Goal: Task Accomplishment & Management: Complete application form

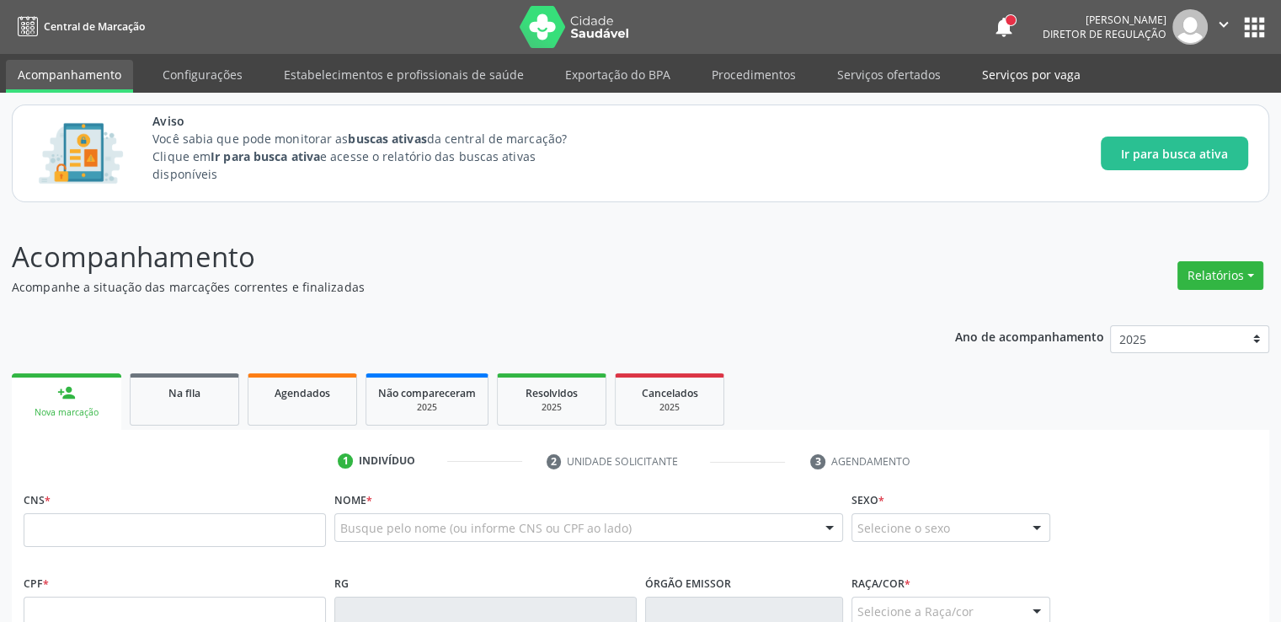
click at [993, 71] on link "Serviços por vaga" at bounding box center [1031, 74] width 122 height 29
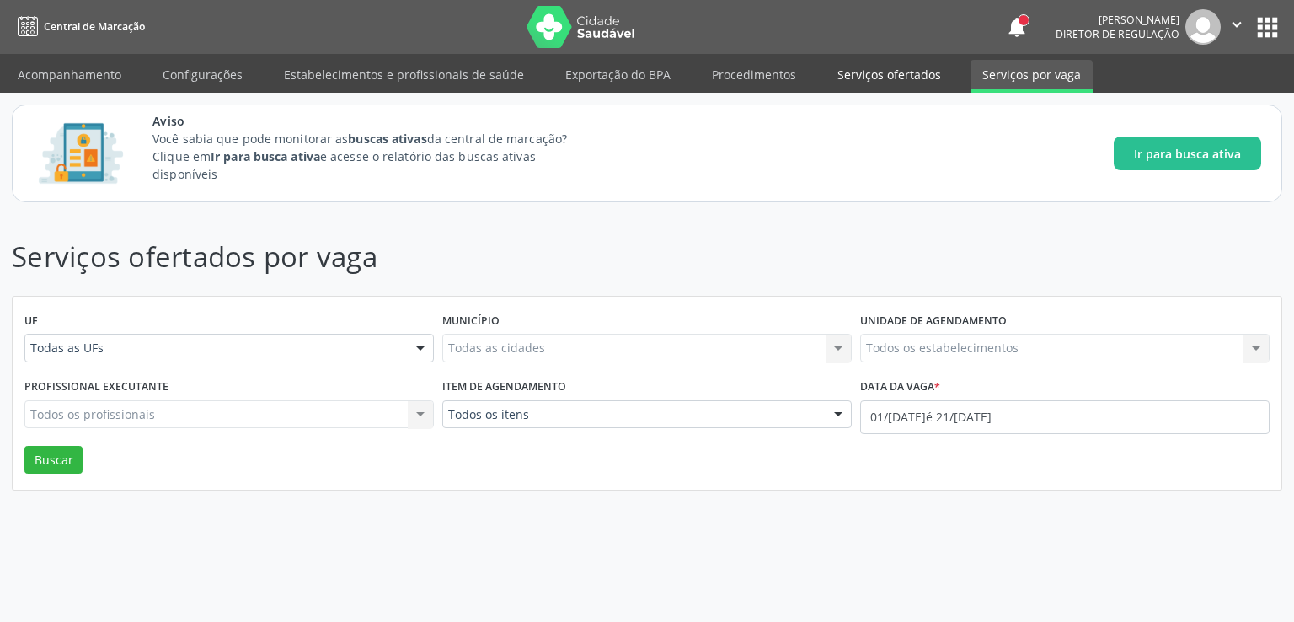
click at [913, 74] on link "Serviços ofertados" at bounding box center [888, 74] width 127 height 29
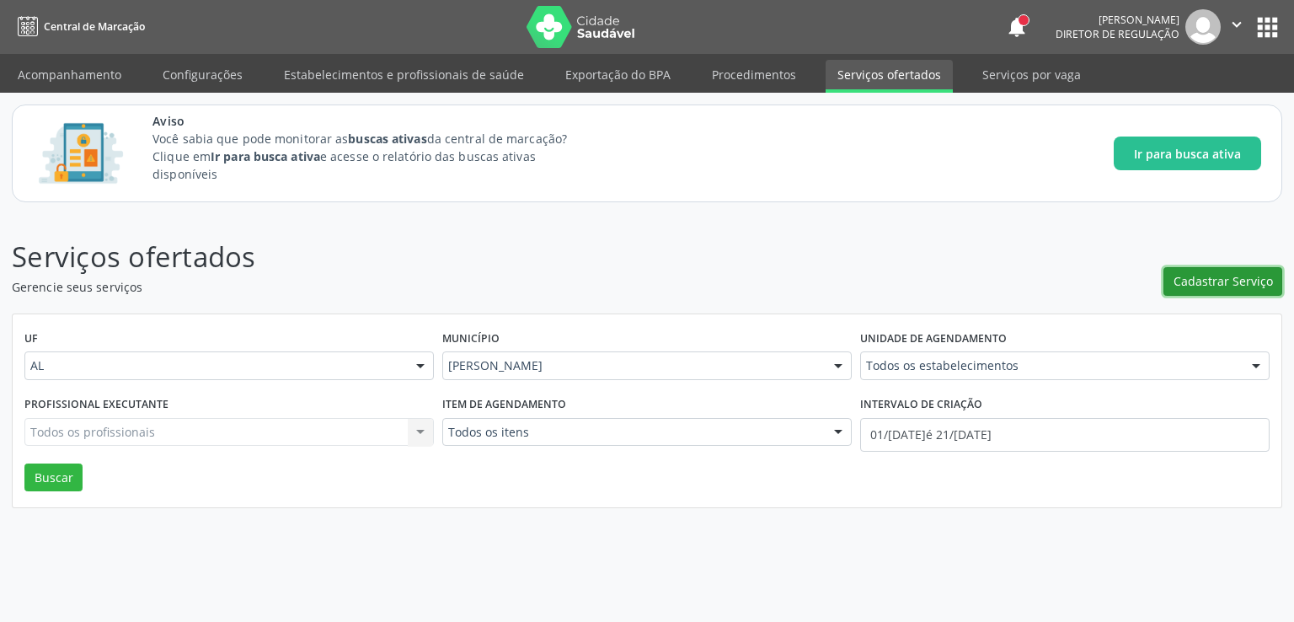
click at [1220, 289] on span "Cadastrar Serviço" at bounding box center [1222, 281] width 99 height 18
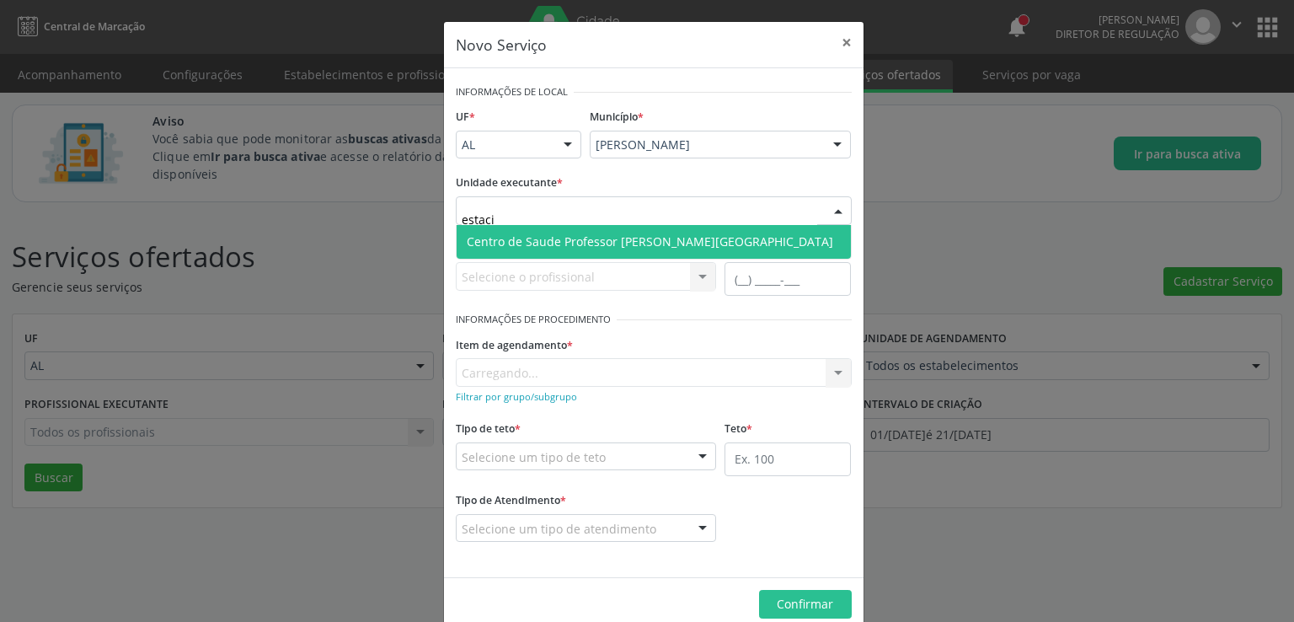
type input "estacio"
click at [589, 237] on span "Centro de Saude Professor [PERSON_NAME][GEOGRAPHIC_DATA]" at bounding box center [650, 241] width 366 height 16
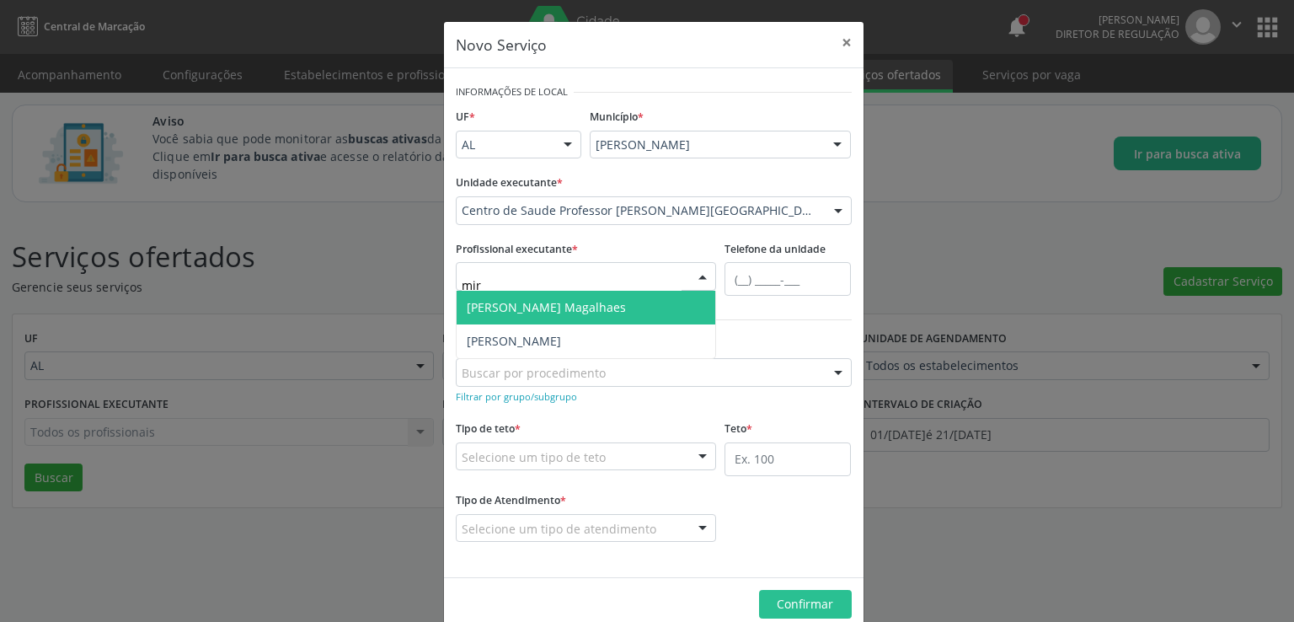
type input "mire"
click at [541, 311] on span "[PERSON_NAME] Magalhaes" at bounding box center [546, 307] width 159 height 16
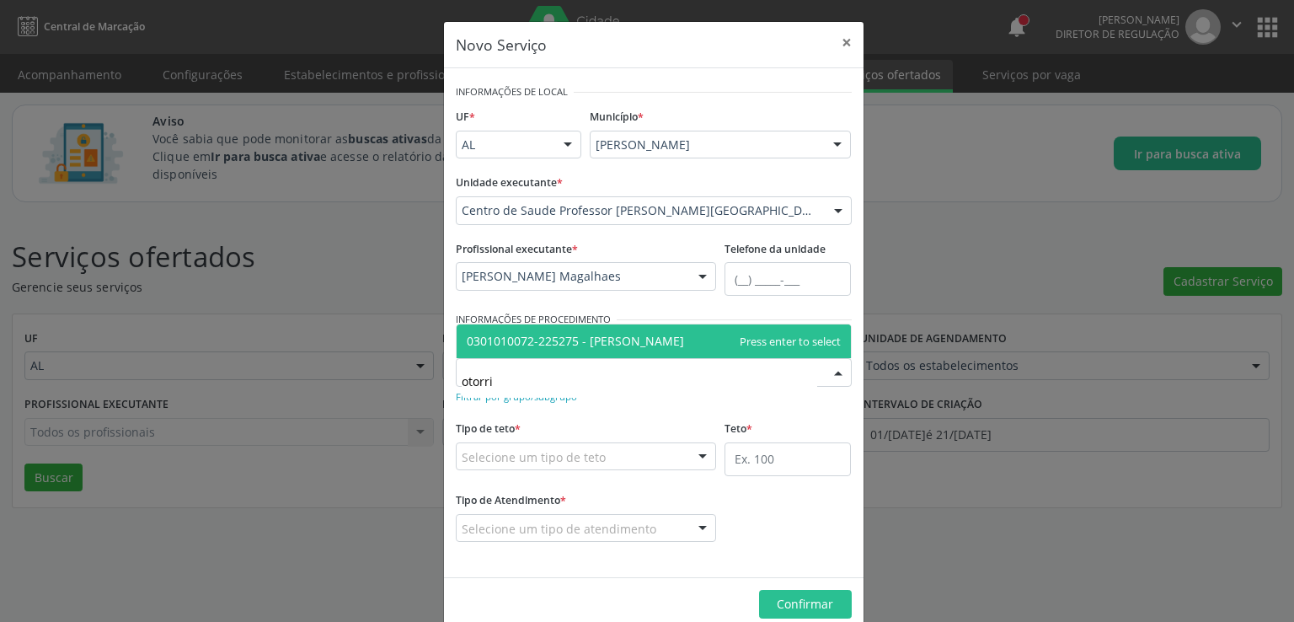
type input "otorrin"
click at [615, 334] on span "0301010072-225275 - [PERSON_NAME]" at bounding box center [575, 341] width 217 height 16
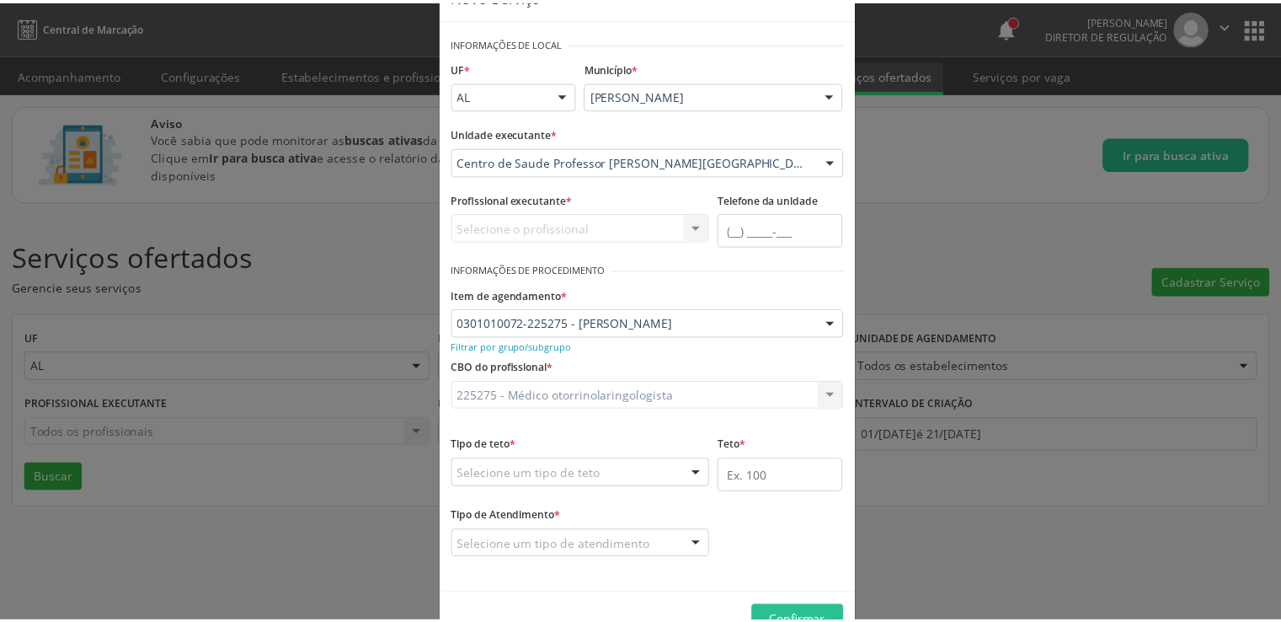
scroll to position [94, 0]
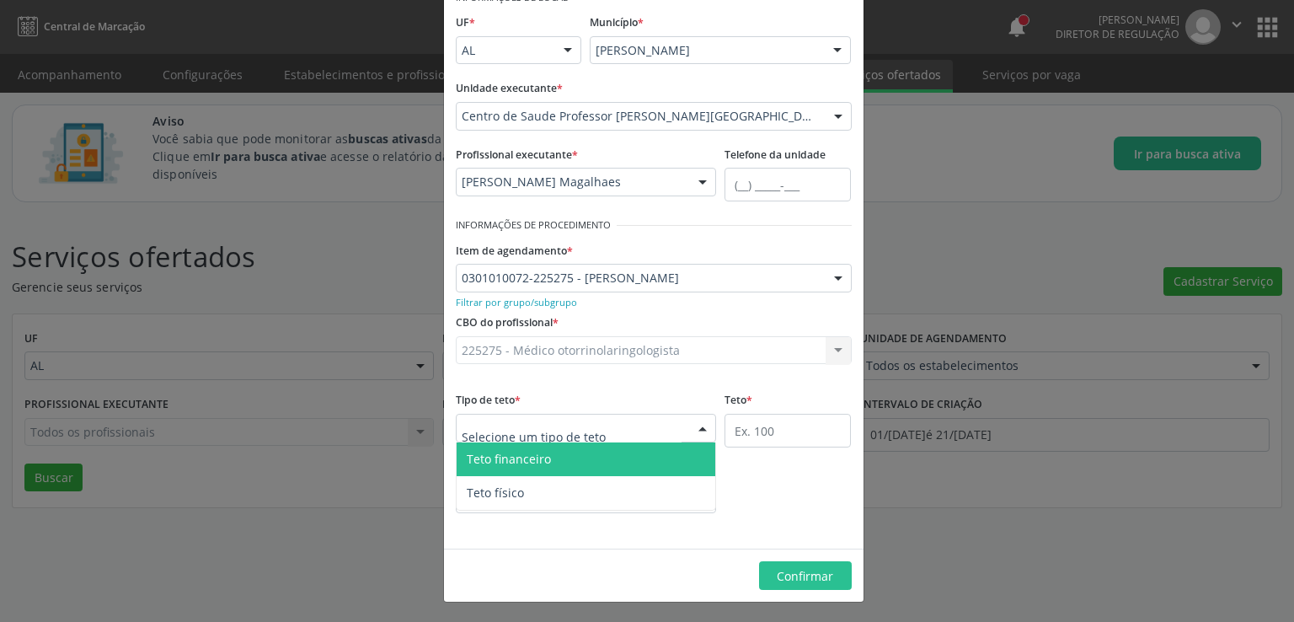
click at [623, 424] on div at bounding box center [586, 428] width 261 height 29
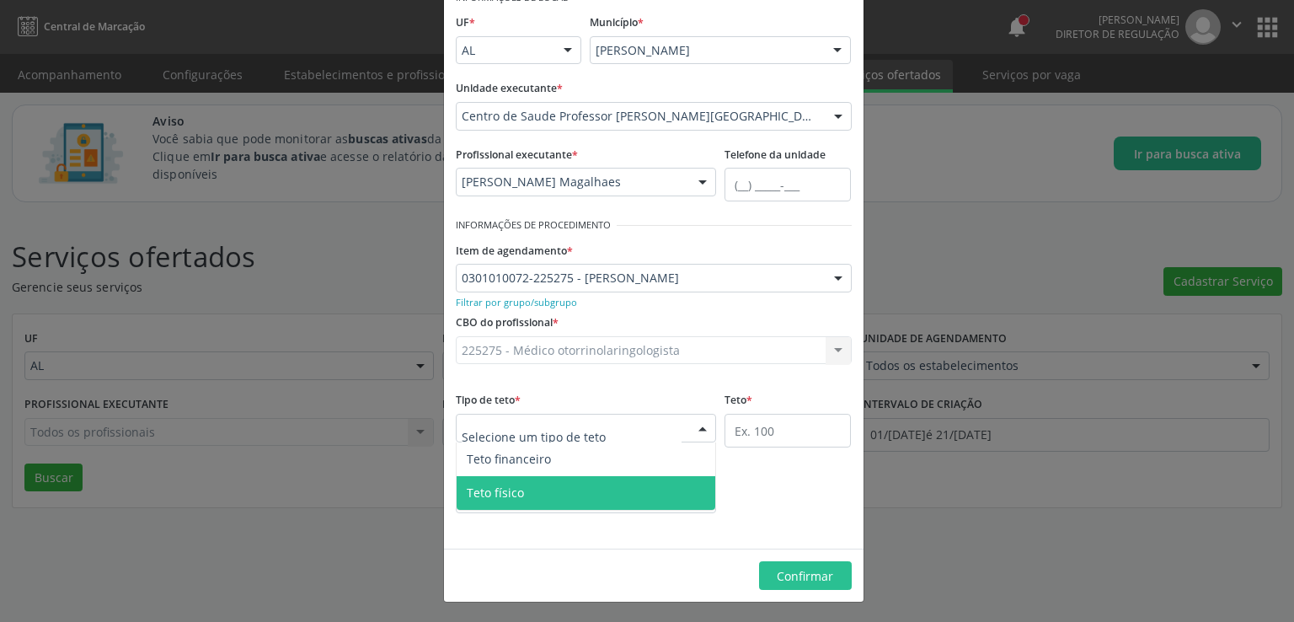
click at [547, 489] on span "Teto físico" at bounding box center [585, 493] width 259 height 34
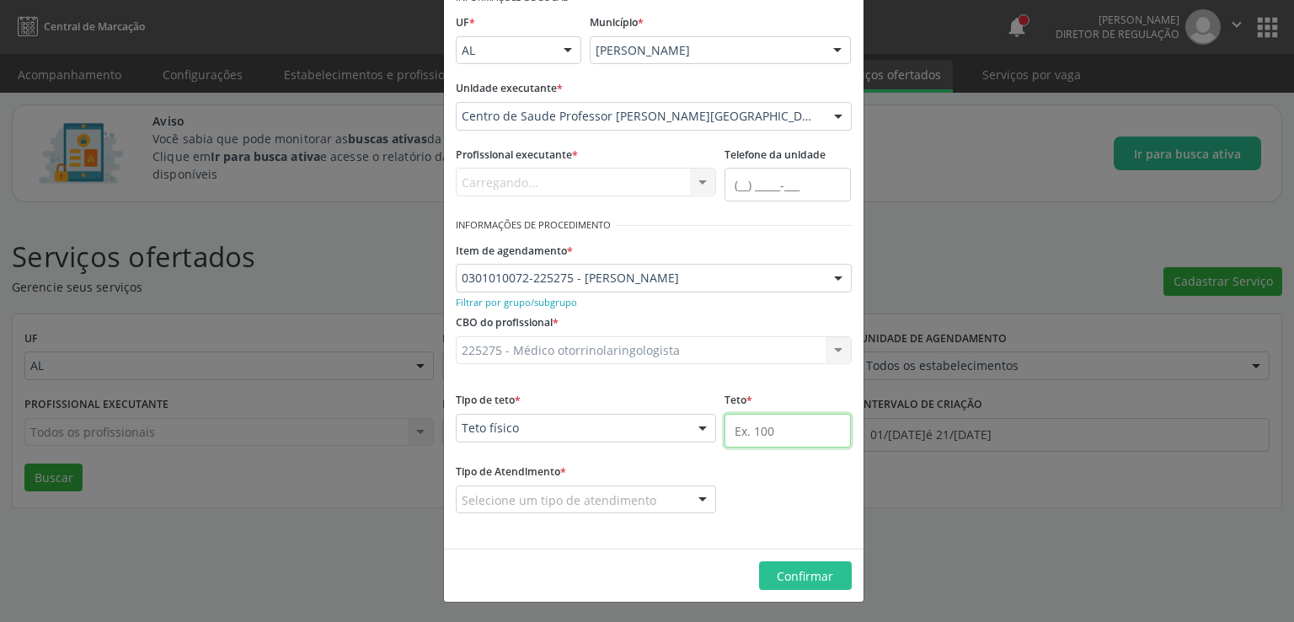
click at [758, 430] on input "text" at bounding box center [787, 431] width 126 height 34
type input "60"
click at [734, 486] on div "Tipo de Atendimento * Selecione um tipo de atendimento Ordem de chegada Horário…" at bounding box center [653, 497] width 404 height 77
click at [663, 503] on div "Selecione um tipo de atendimento" at bounding box center [586, 499] width 261 height 29
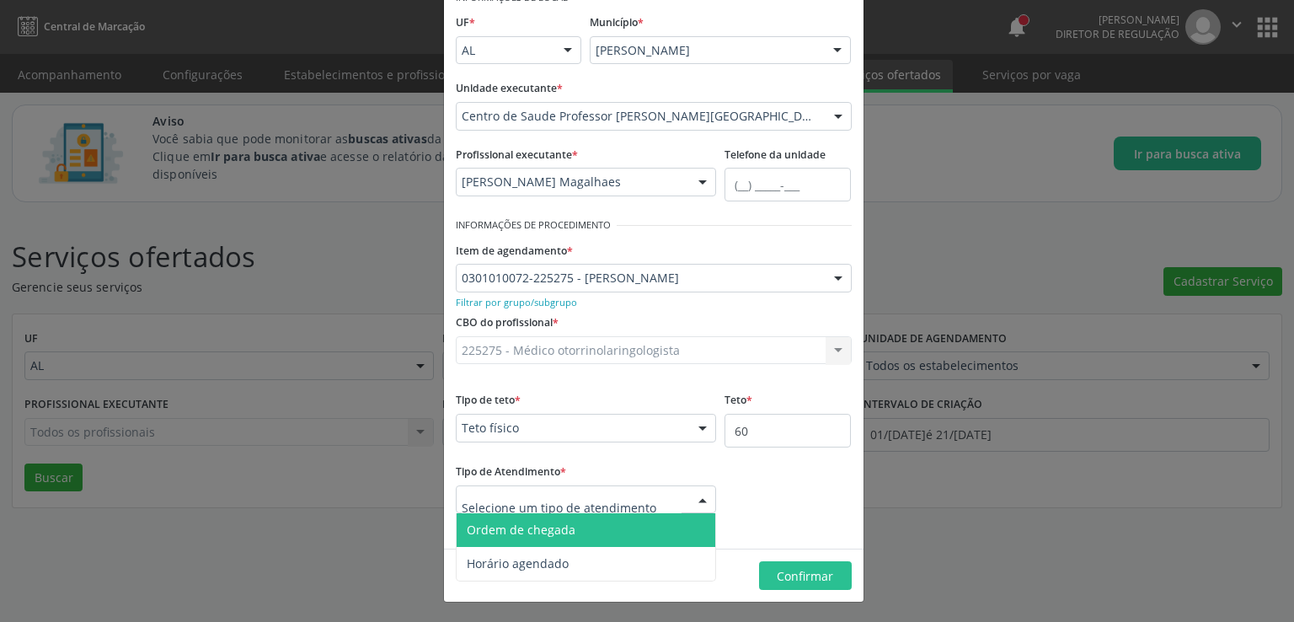
click at [514, 533] on span "Ordem de chegada" at bounding box center [521, 529] width 109 height 16
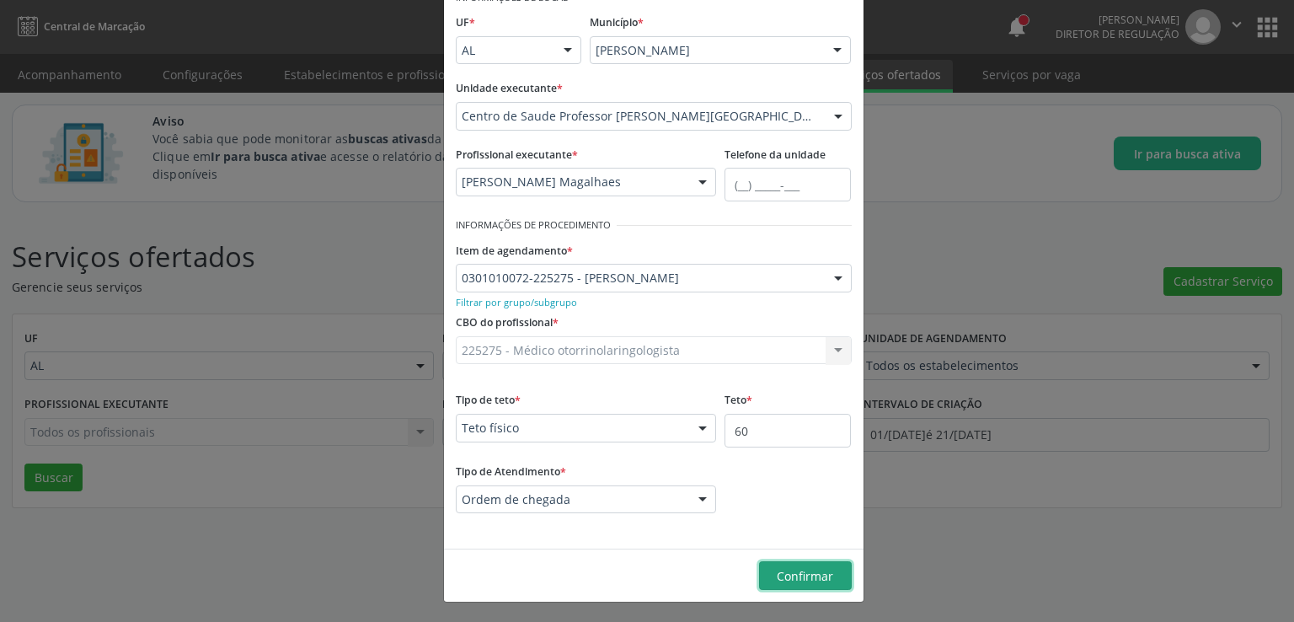
click at [818, 574] on span "Confirmar" at bounding box center [804, 576] width 56 height 16
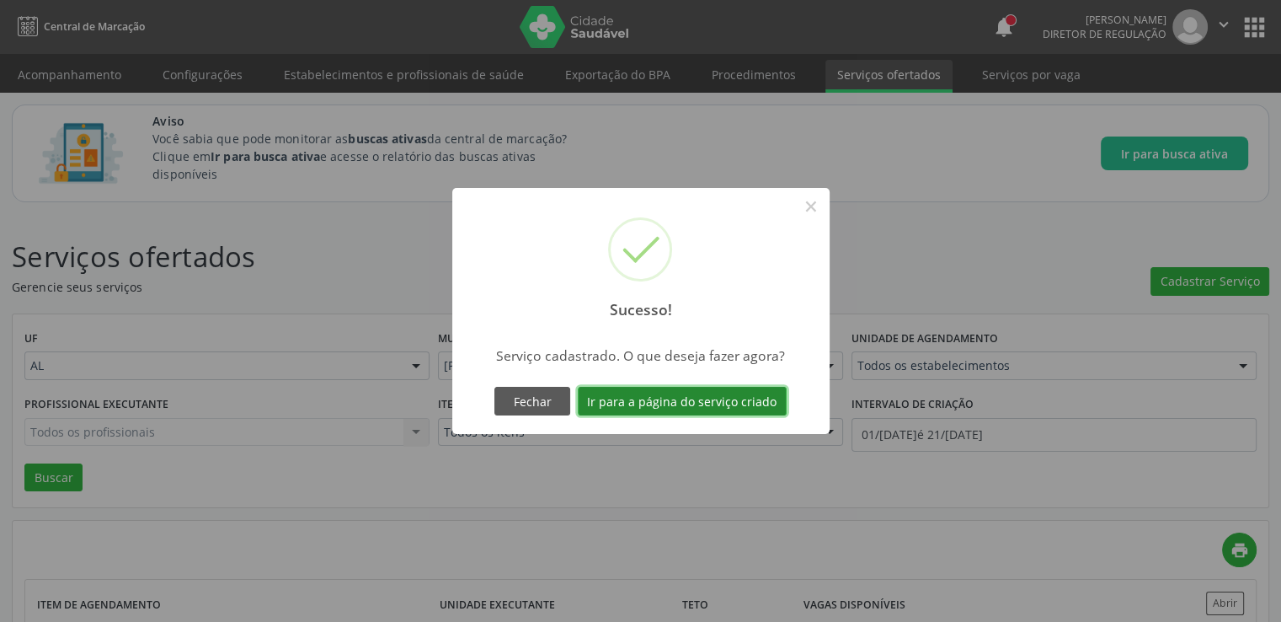
click at [639, 391] on button "Ir para a página do serviço criado" at bounding box center [682, 401] width 209 height 29
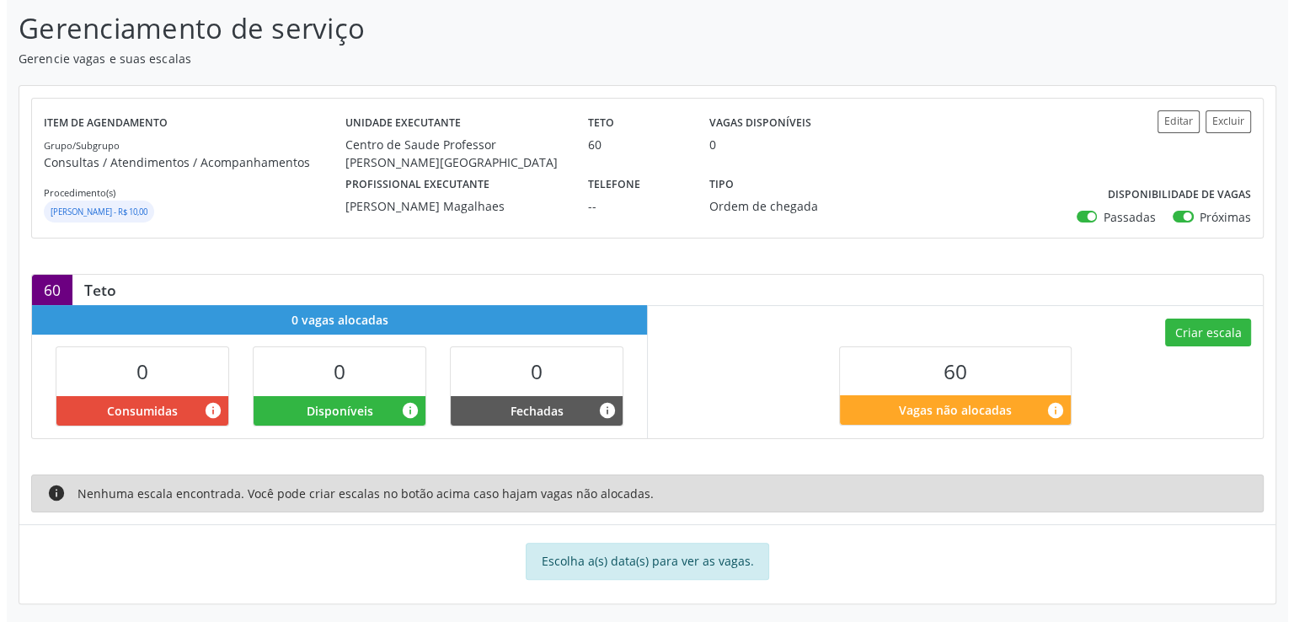
scroll to position [266, 0]
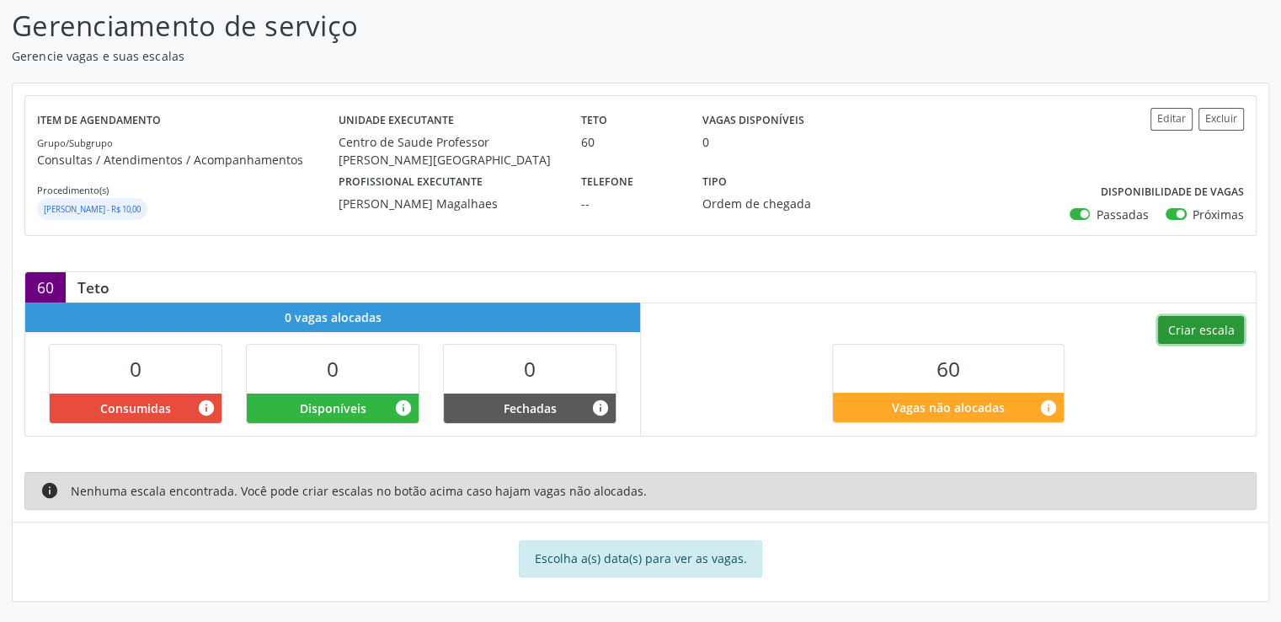
click at [1177, 328] on button "Criar escala" at bounding box center [1201, 330] width 86 height 29
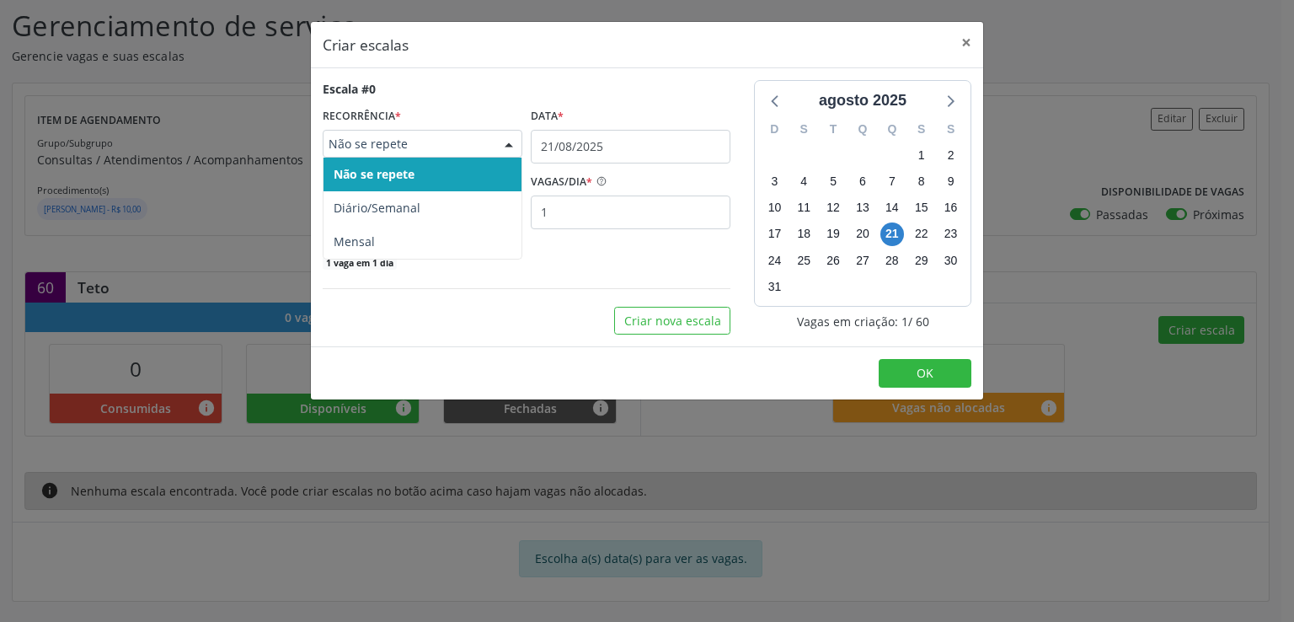
click at [423, 138] on span "Não se repete" at bounding box center [407, 144] width 159 height 17
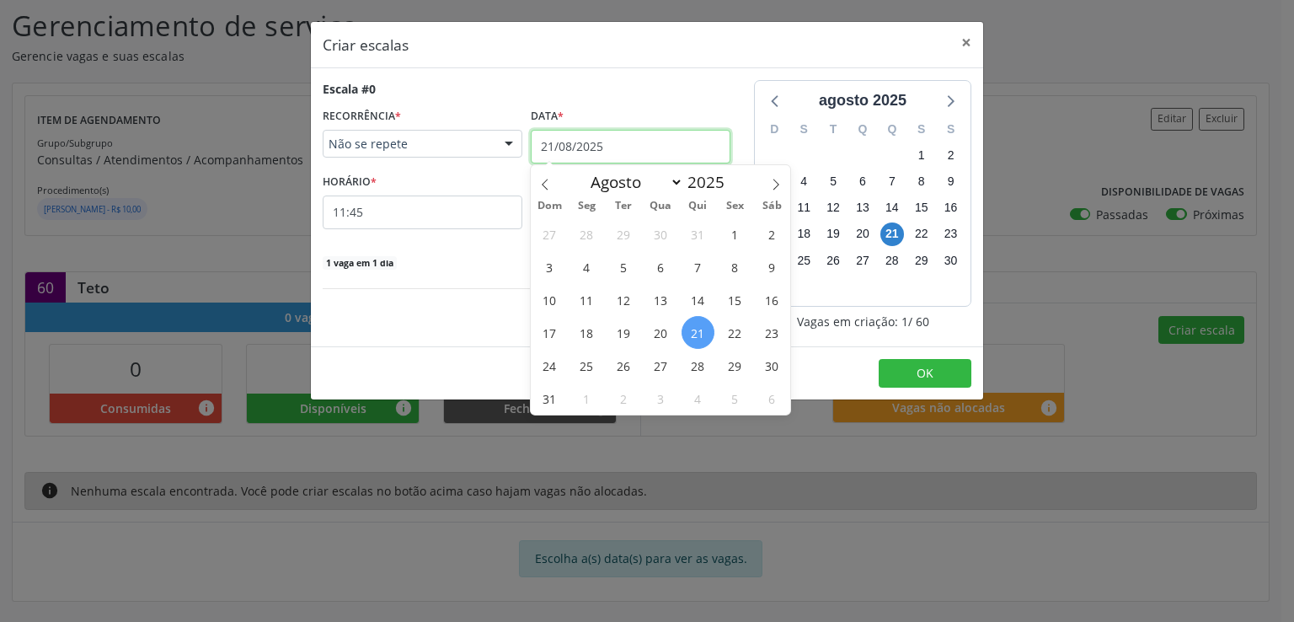
click at [564, 143] on input "21/08/2025" at bounding box center [631, 147] width 200 height 34
click at [768, 184] on span at bounding box center [775, 179] width 29 height 29
select select "8"
click at [701, 227] on span "4" at bounding box center [697, 233] width 33 height 33
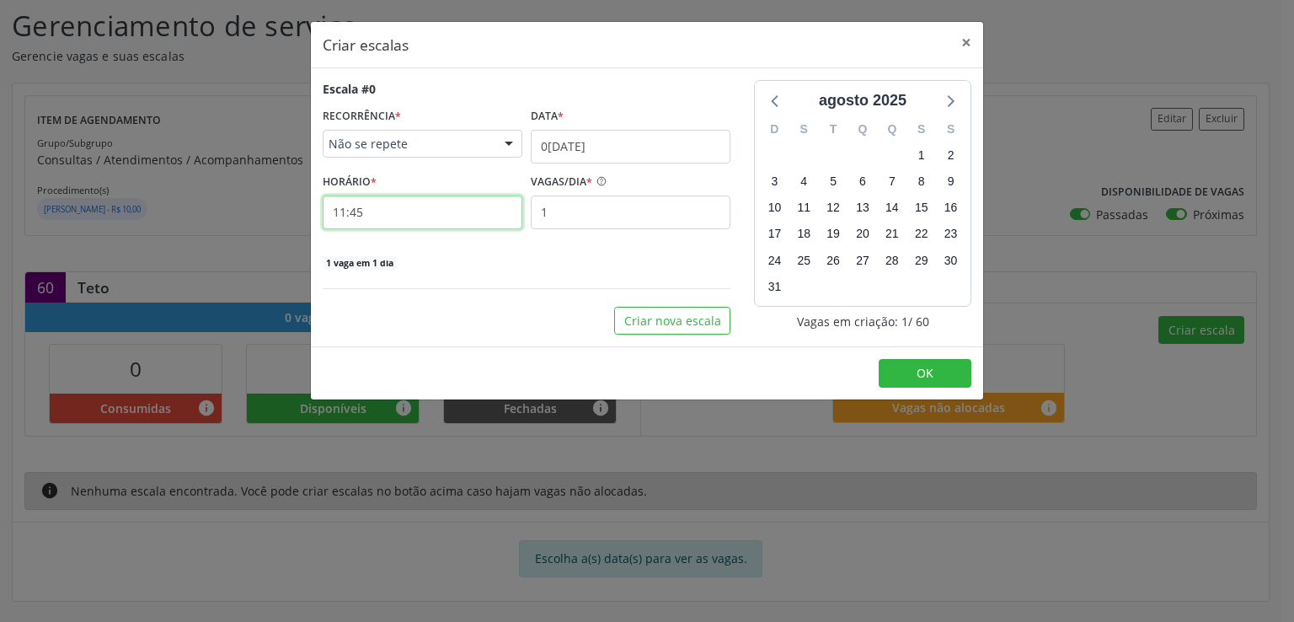
click at [401, 205] on input "11:45" at bounding box center [423, 212] width 200 height 34
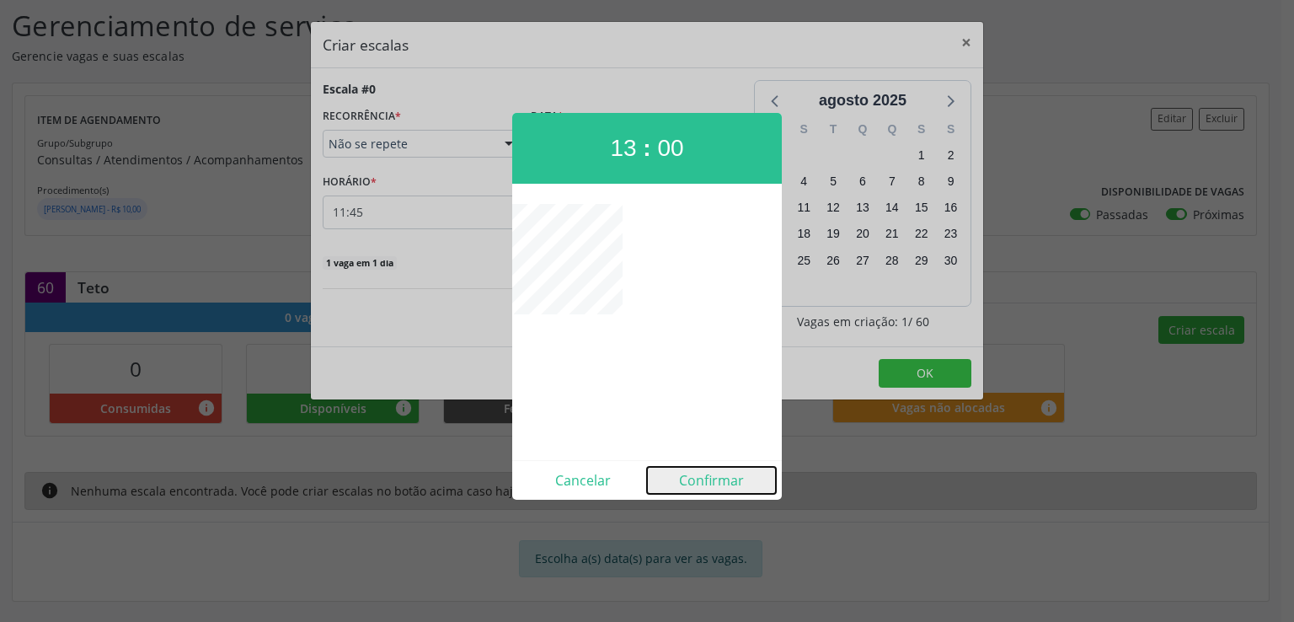
click at [711, 476] on button "Confirmar" at bounding box center [711, 480] width 129 height 27
type input "13:00"
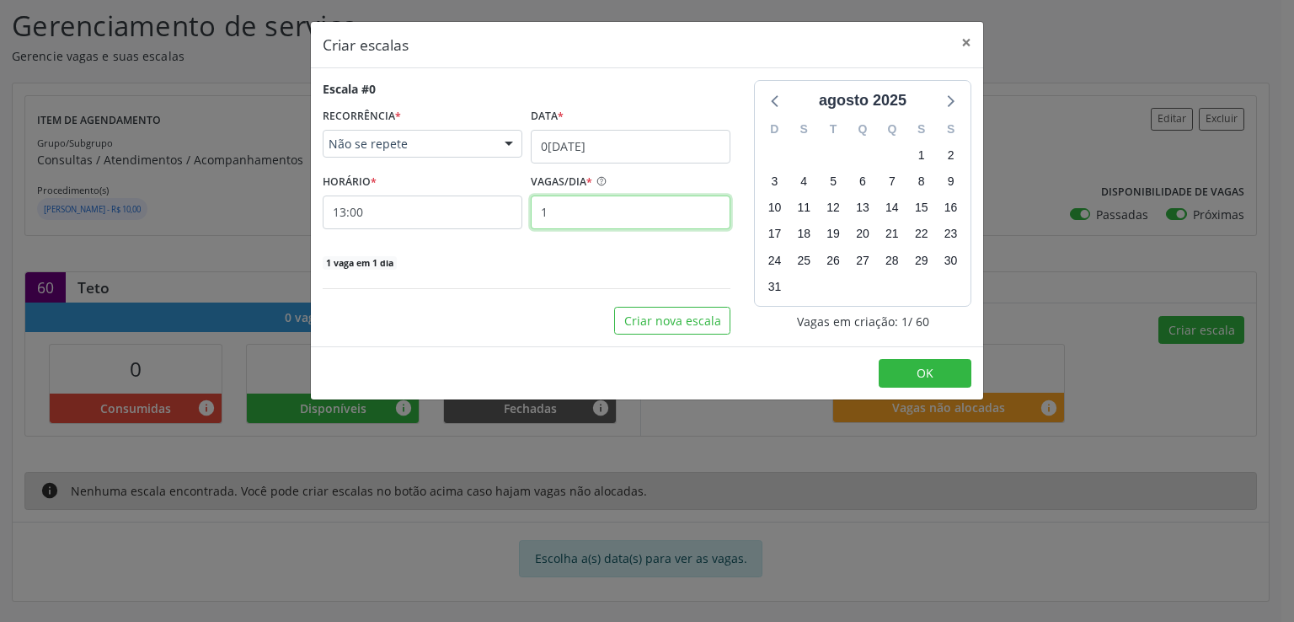
click at [583, 219] on input "1" at bounding box center [631, 212] width 200 height 34
type input "20"
click at [546, 326] on div "Criar nova escala" at bounding box center [527, 321] width 408 height 29
click at [670, 318] on button "Criar nova escala" at bounding box center [672, 321] width 116 height 29
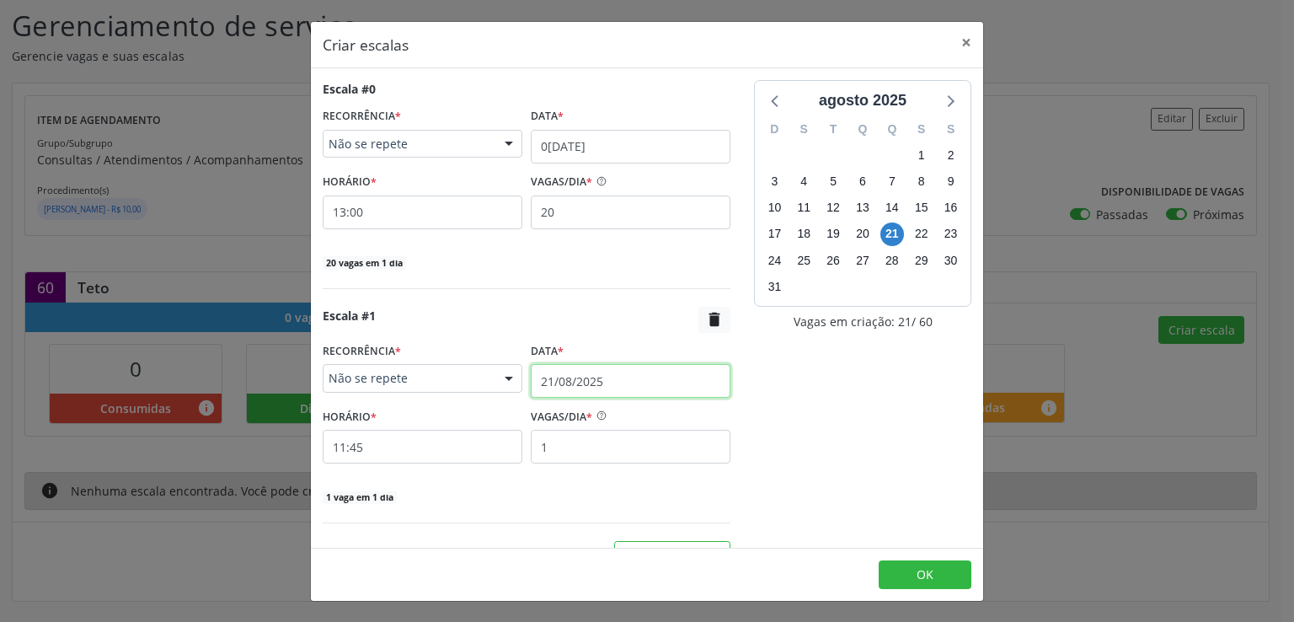
click at [546, 378] on input "21/08/2025" at bounding box center [631, 381] width 200 height 34
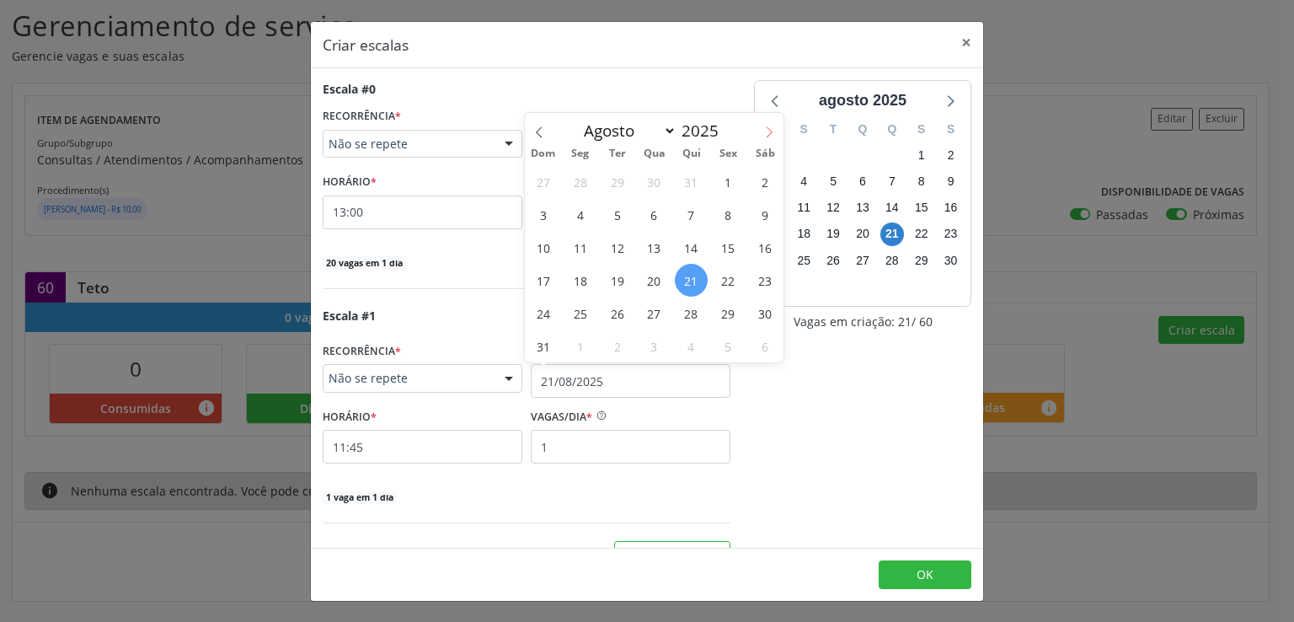
click at [771, 129] on icon at bounding box center [769, 132] width 12 height 12
select select "8"
click at [651, 213] on span "10" at bounding box center [654, 214] width 33 height 33
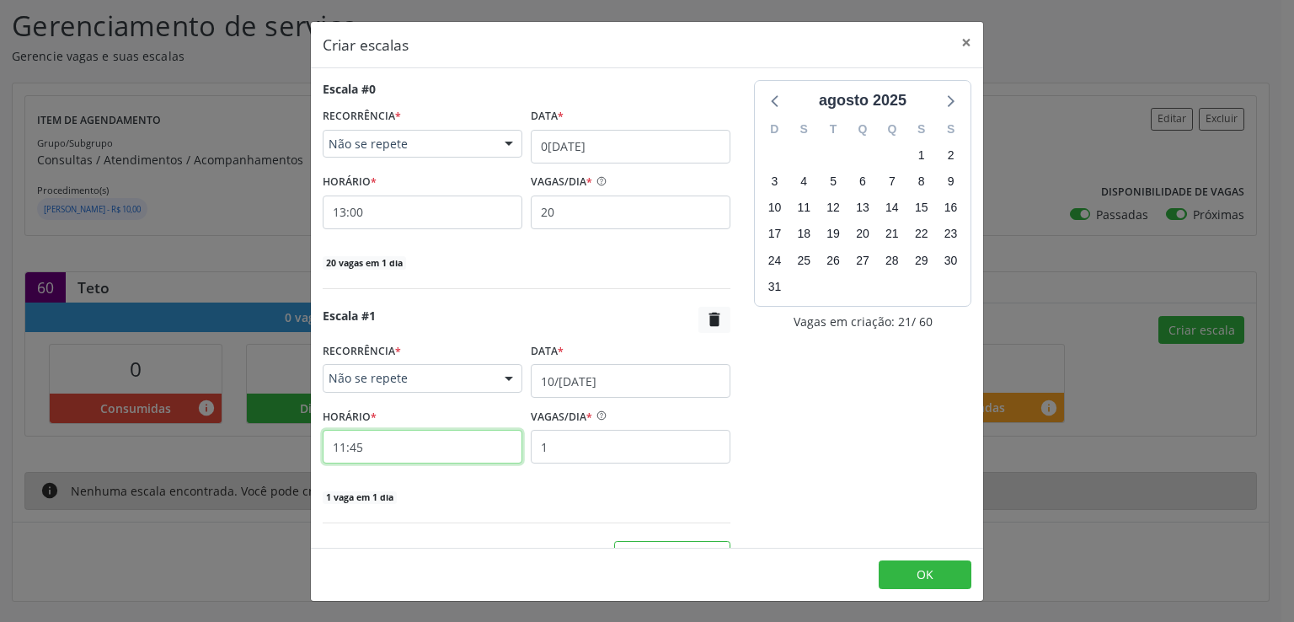
click at [440, 446] on input "11:45" at bounding box center [423, 447] width 200 height 34
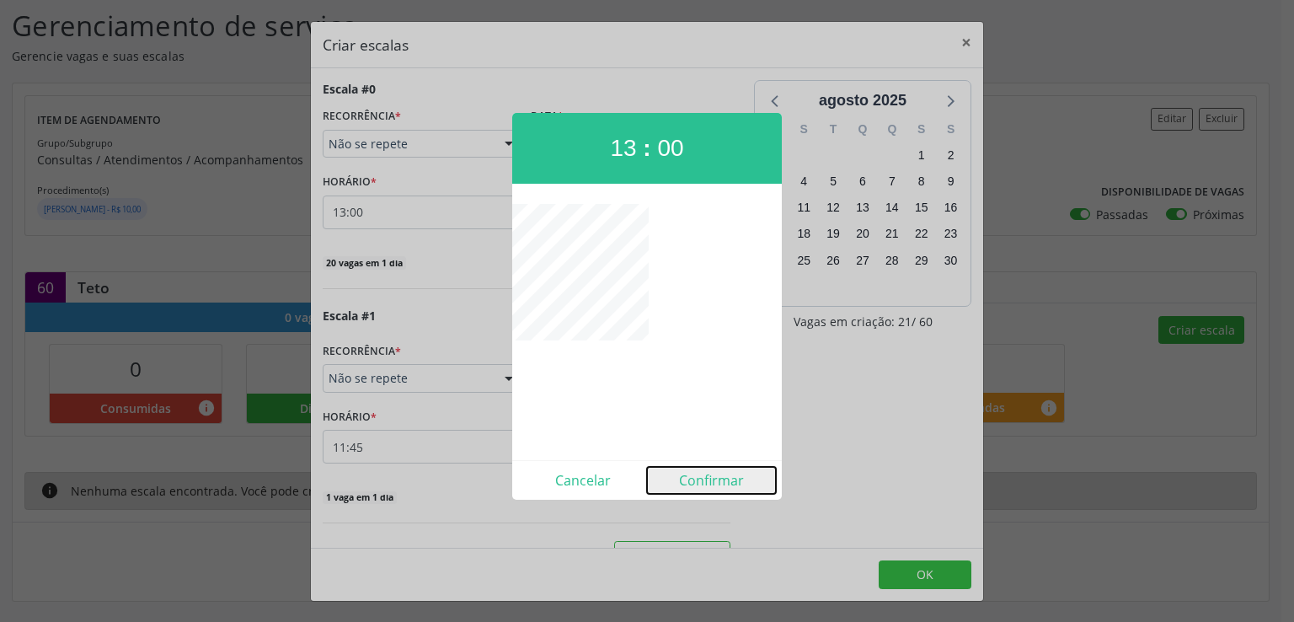
click at [728, 486] on button "Confirmar" at bounding box center [711, 480] width 129 height 27
type input "13:00"
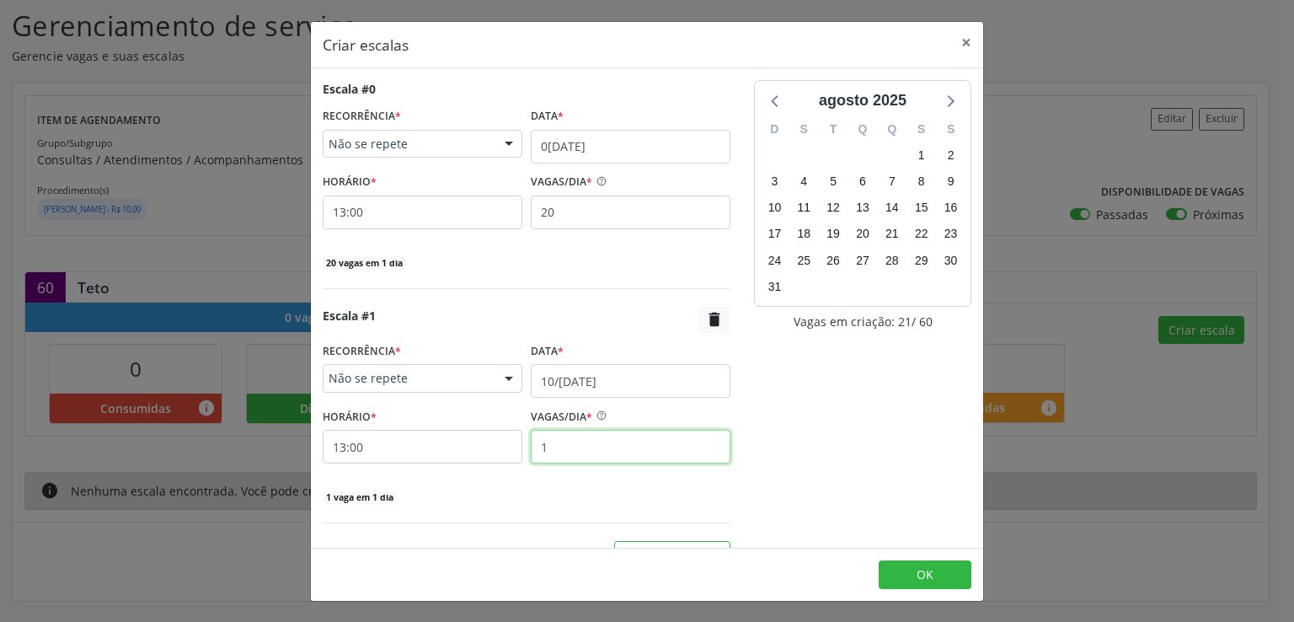
click at [619, 446] on input "1" at bounding box center [631, 447] width 200 height 34
type input "20"
click at [664, 489] on div "20 vagas em 1 dia" at bounding box center [527, 496] width 408 height 18
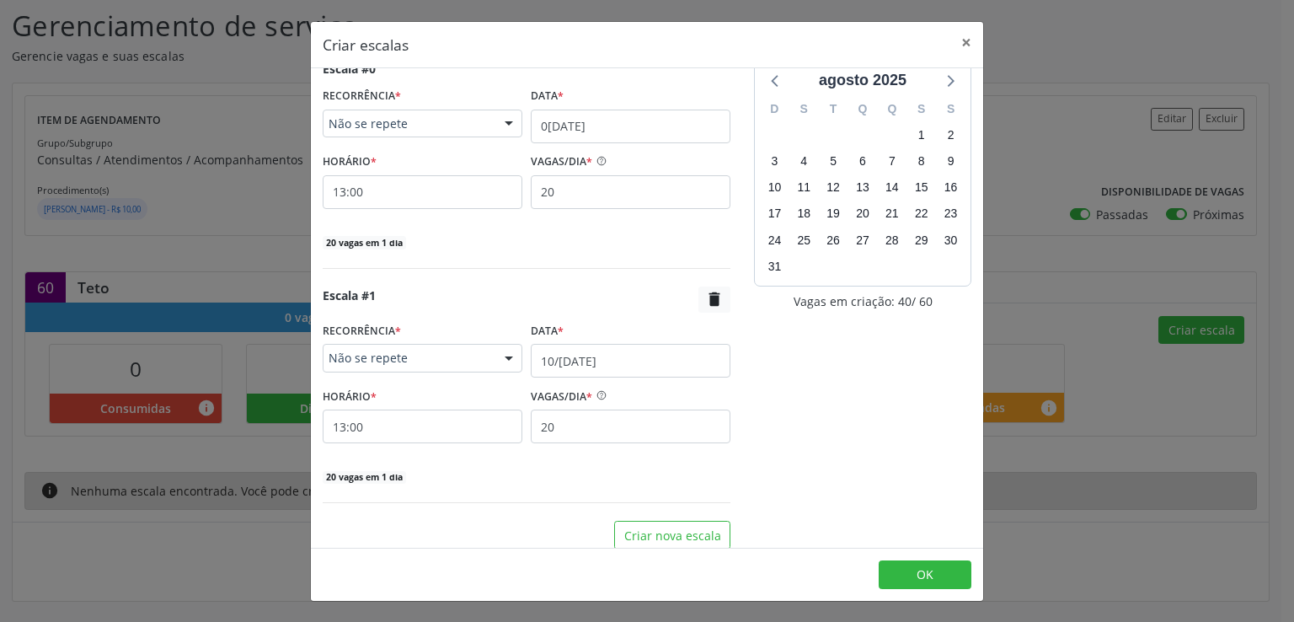
scroll to position [31, 0]
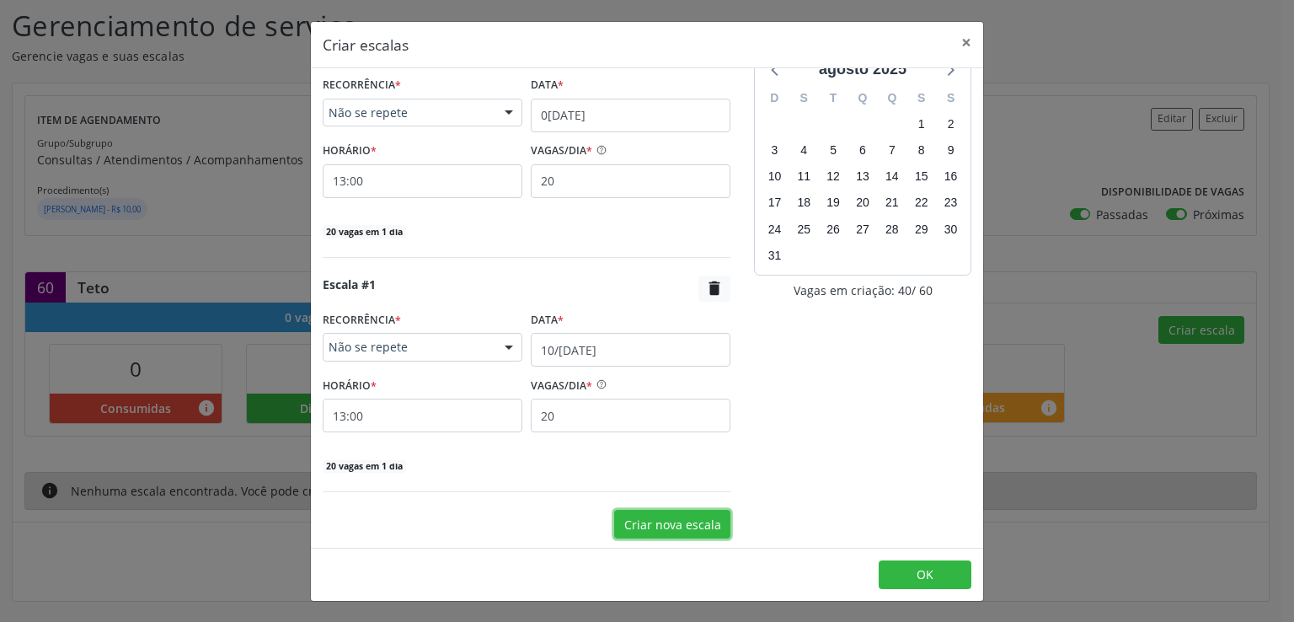
click at [660, 520] on button "Criar nova escala" at bounding box center [672, 524] width 116 height 29
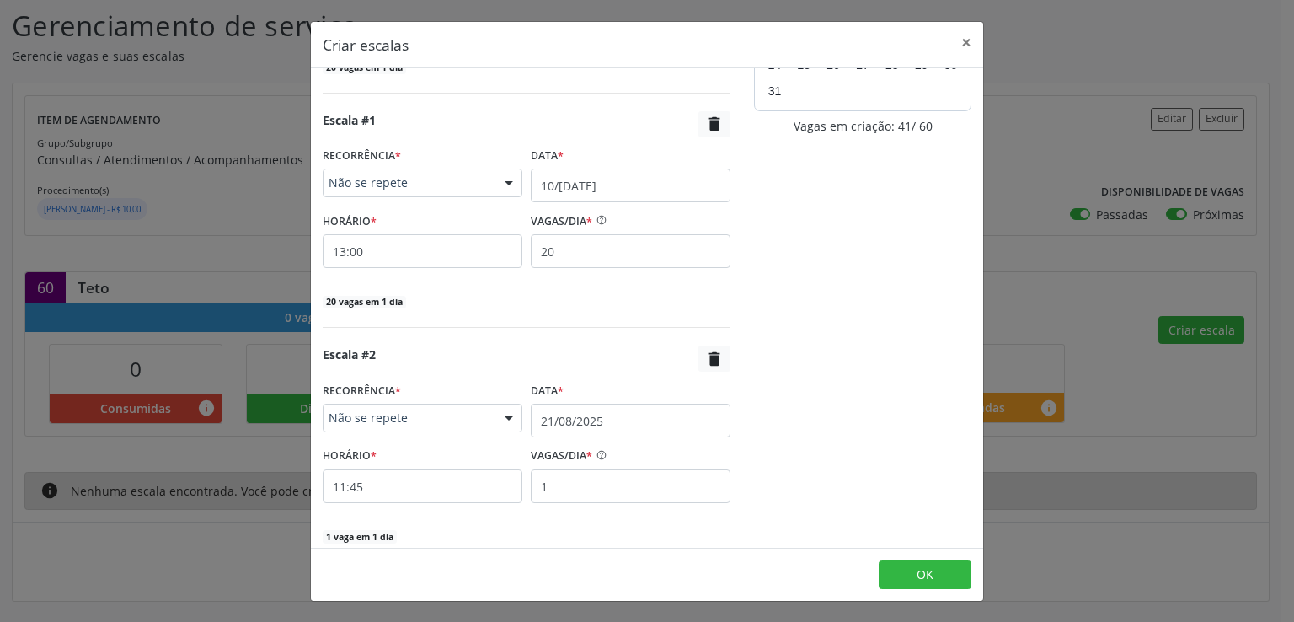
scroll to position [265, 0]
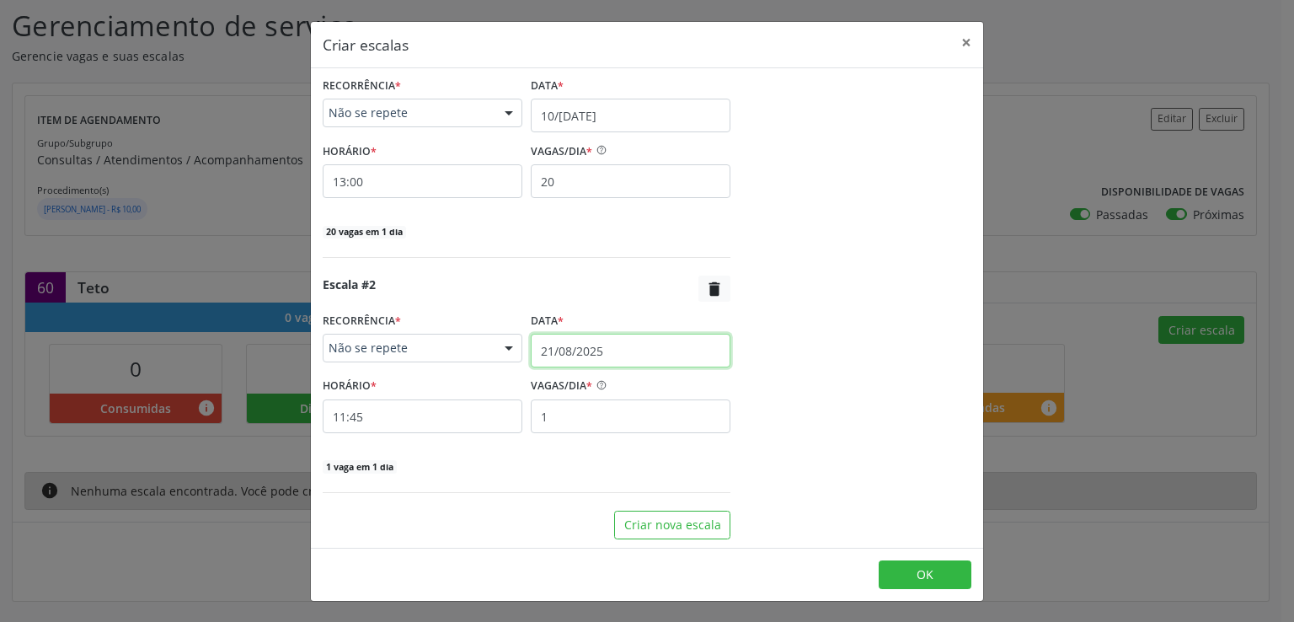
click at [603, 351] on input "21/08/2025" at bounding box center [631, 351] width 200 height 34
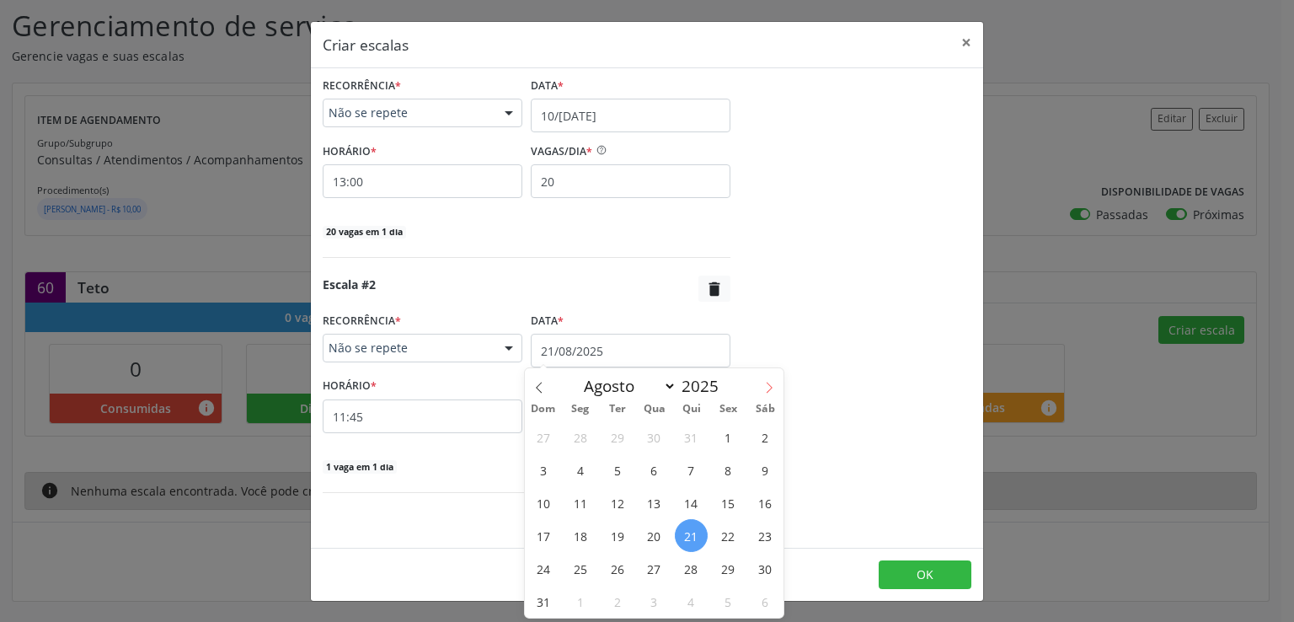
click at [777, 387] on span at bounding box center [769, 382] width 29 height 29
select select "8"
click at [682, 504] on span "18" at bounding box center [691, 502] width 33 height 33
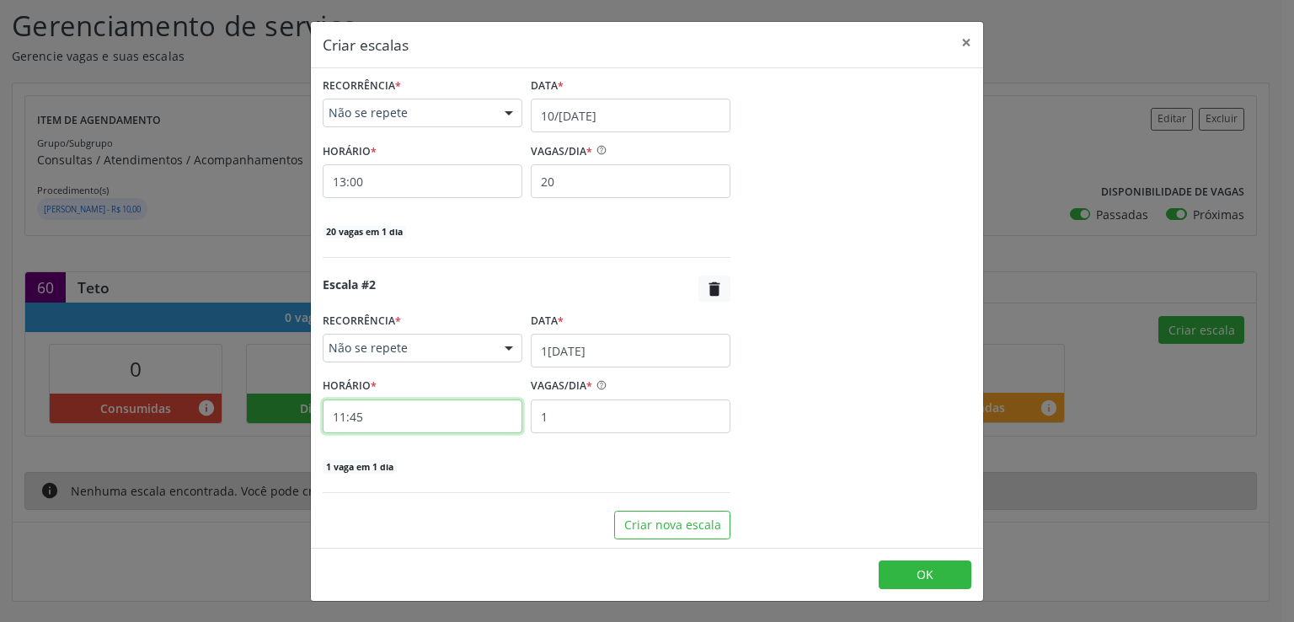
click at [430, 408] on input "11:45" at bounding box center [423, 416] width 200 height 34
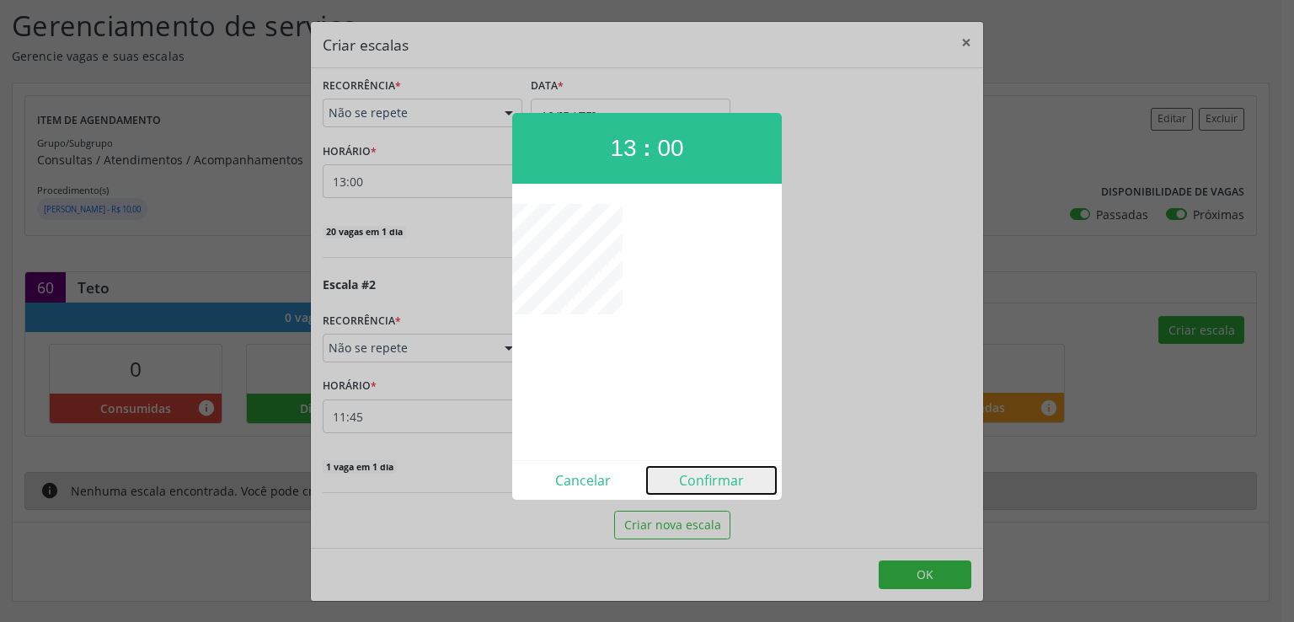
click at [704, 477] on button "Confirmar" at bounding box center [711, 480] width 129 height 27
type input "13:00"
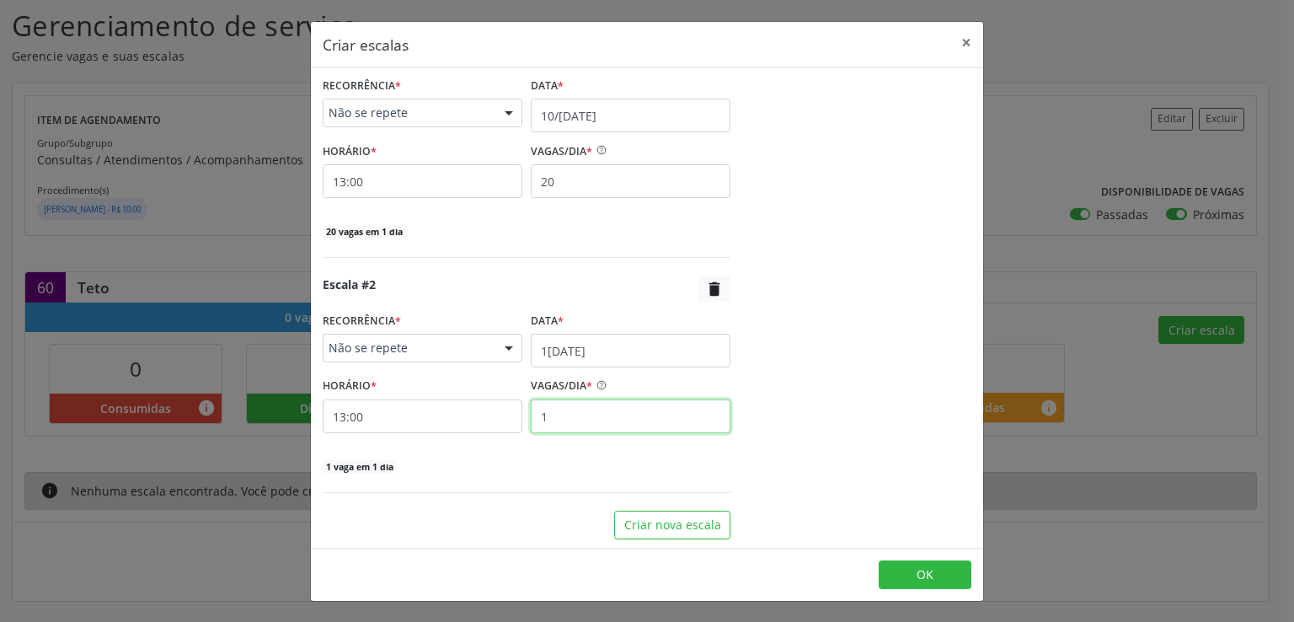
click at [598, 419] on input "1" at bounding box center [631, 416] width 200 height 34
type input "20"
click at [913, 565] on button "OK" at bounding box center [924, 574] width 93 height 29
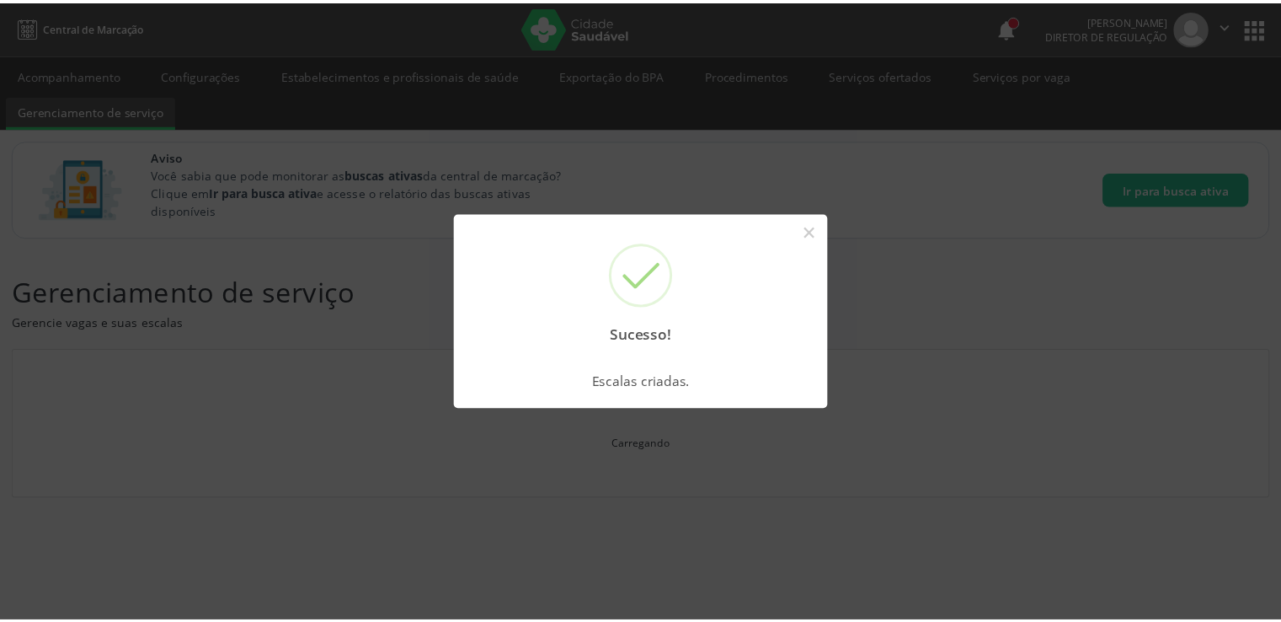
scroll to position [0, 0]
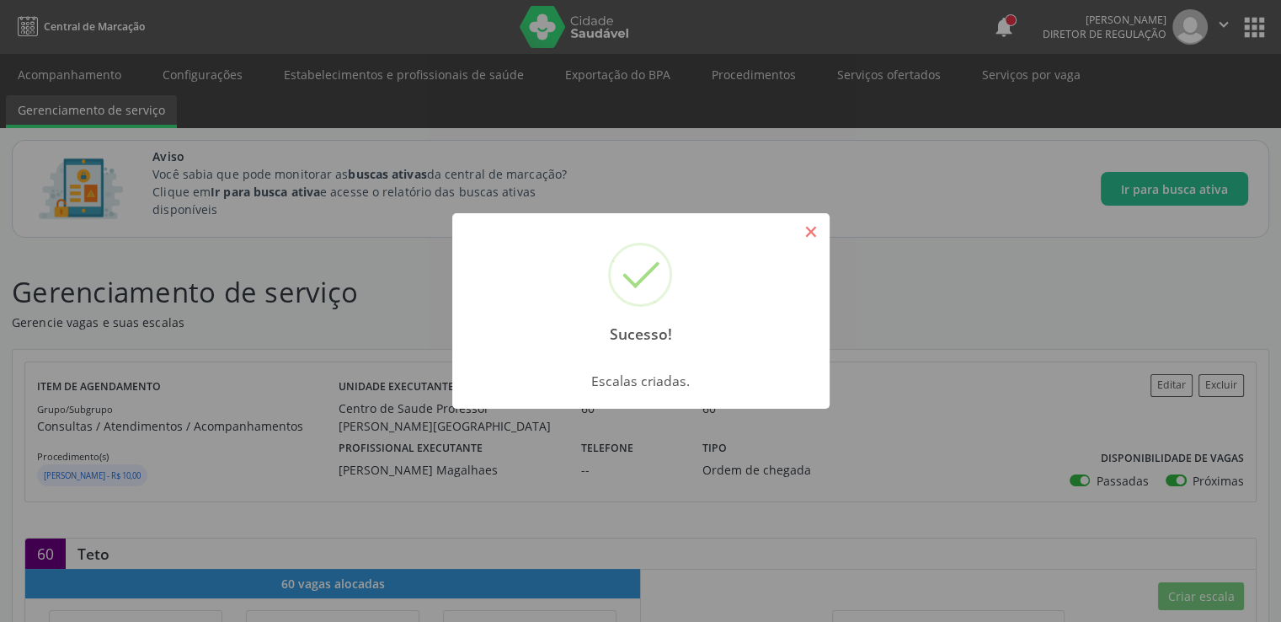
click at [808, 220] on button "×" at bounding box center [811, 231] width 29 height 29
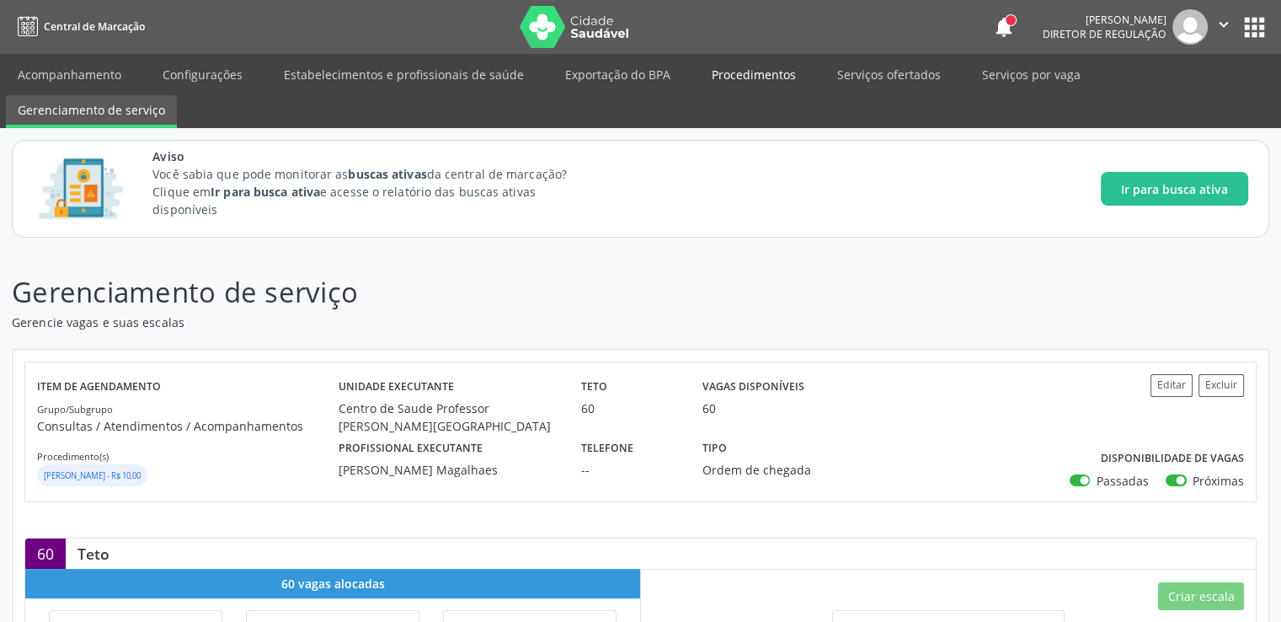
click at [780, 80] on link "Procedimentos" at bounding box center [754, 74] width 108 height 29
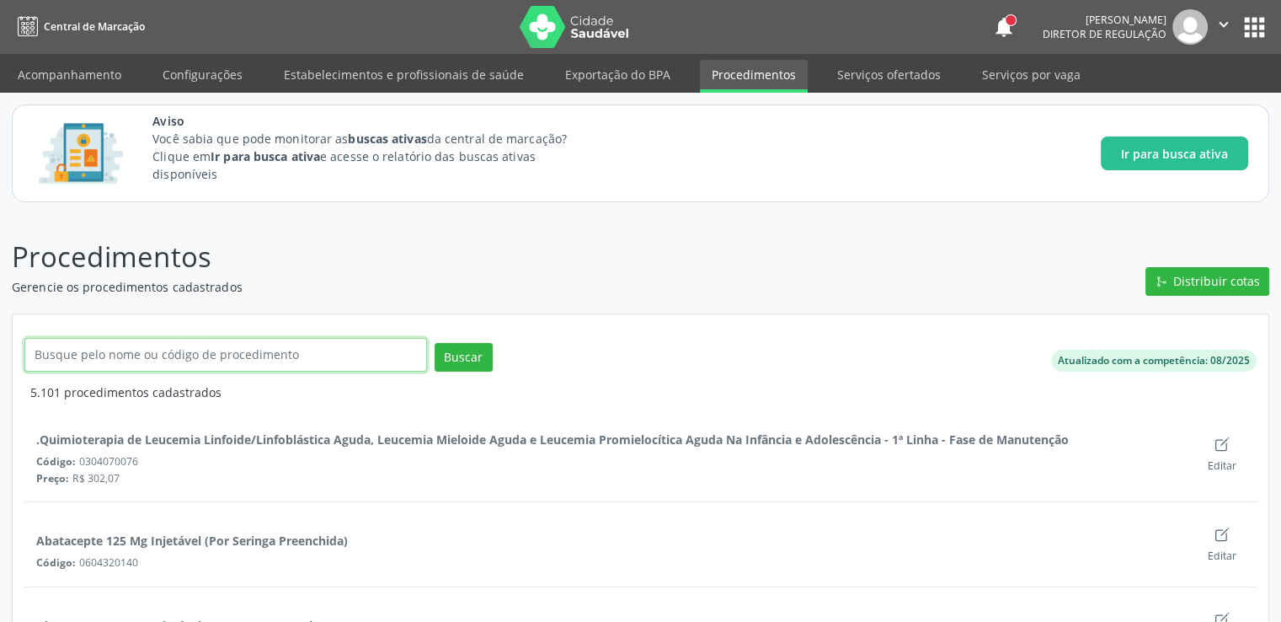
click at [146, 354] on input "text" at bounding box center [225, 355] width 403 height 34
type input "cabeça e pescoço"
click button "Buscar" at bounding box center [464, 357] width 58 height 29
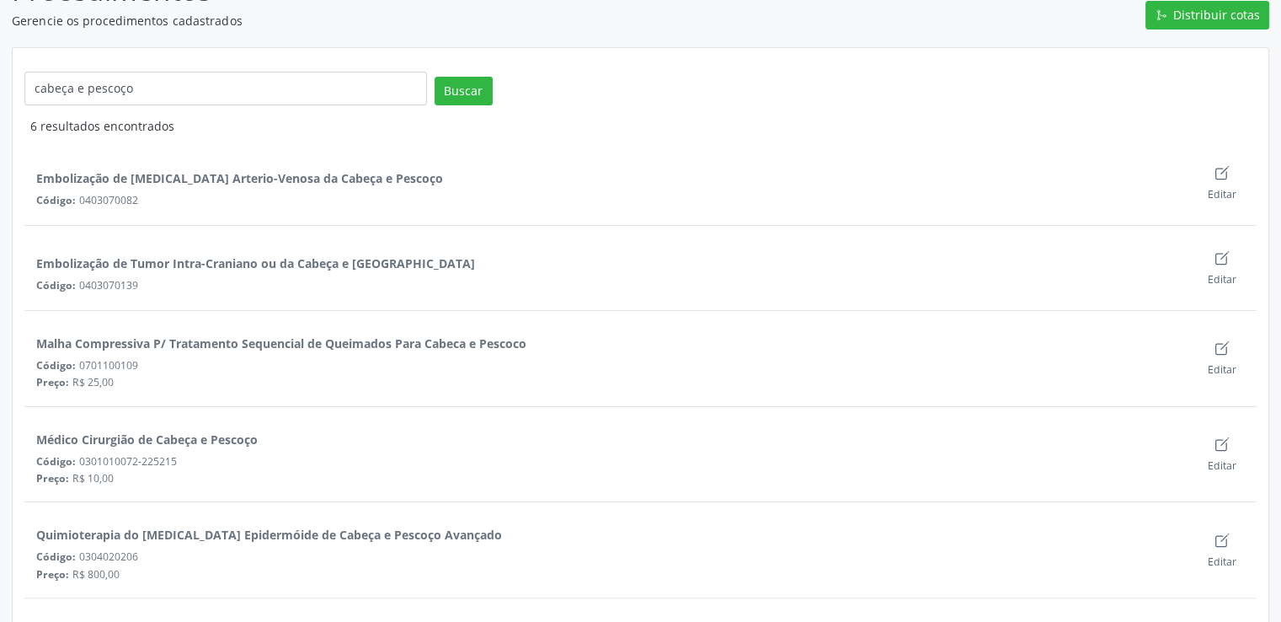
scroll to position [264, 0]
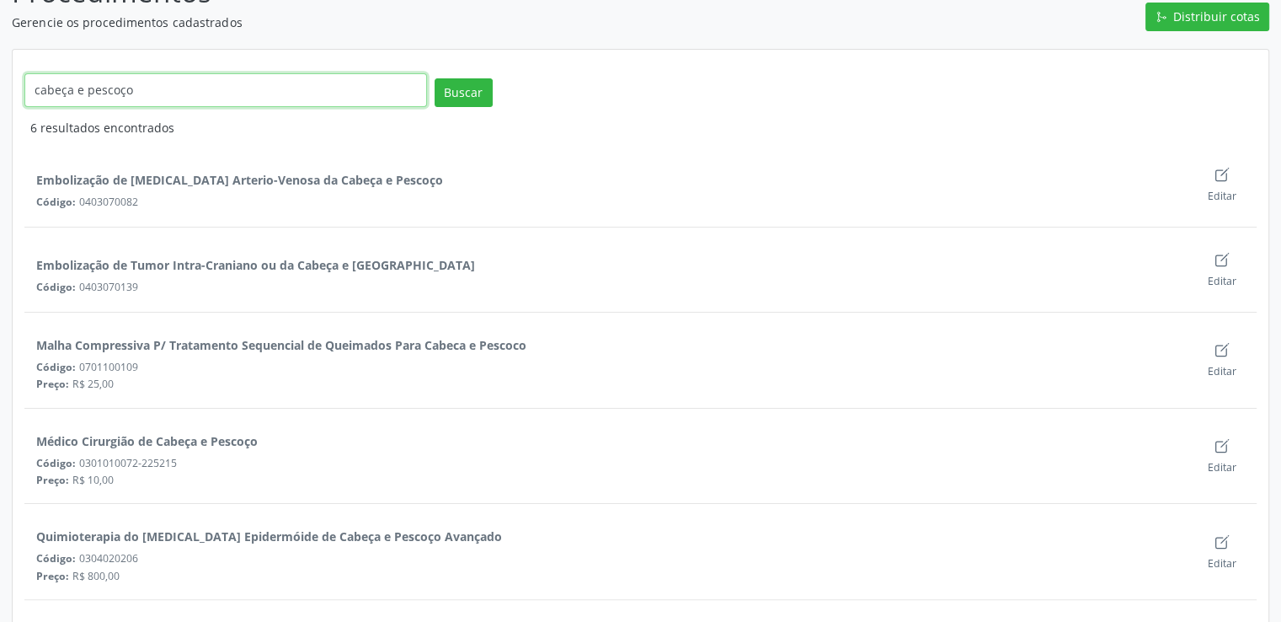
drag, startPoint x: 144, startPoint y: 92, endPoint x: 9, endPoint y: 99, distance: 134.9
click at [9, 99] on div "Procedimentos Gerencie os procedimentos cadastrados Distribuir cotas cabeça e p…" at bounding box center [640, 328] width 1281 height 758
type input "biopsia"
click button "Buscar" at bounding box center [464, 92] width 58 height 29
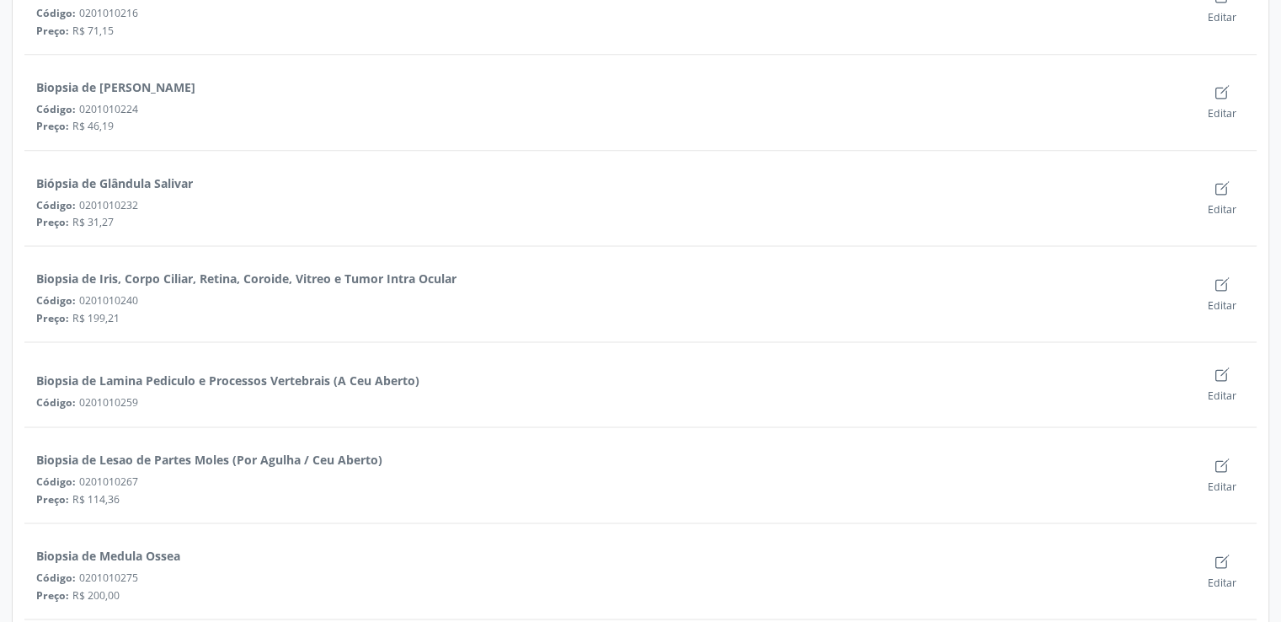
scroll to position [2274, 0]
